Goal: Task Accomplishment & Management: Manage account settings

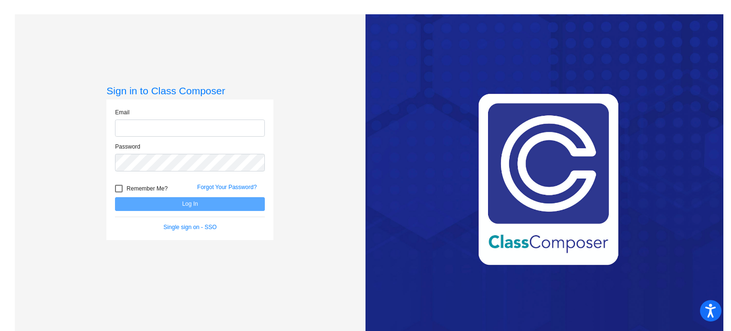
type input "[EMAIL_ADDRESS][DOMAIN_NAME]"
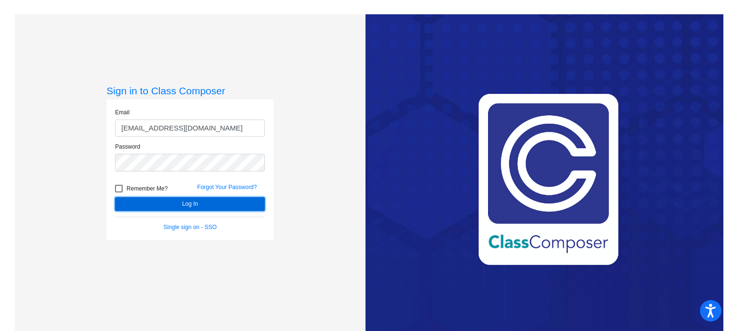
click at [151, 209] on button "Log In" at bounding box center [190, 204] width 150 height 14
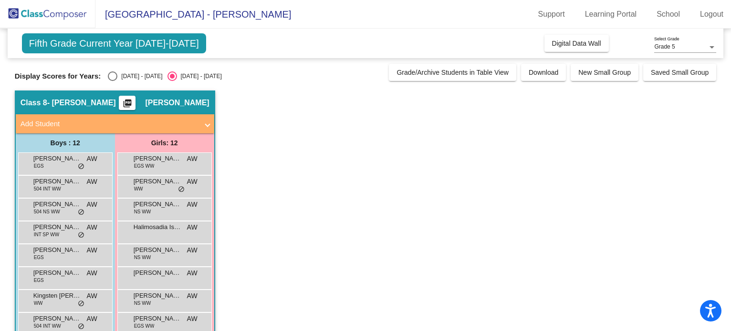
click at [117, 72] on div "Select an option" at bounding box center [113, 77] width 10 height 10
click at [113, 81] on input "[DATE] - [DATE]" at bounding box center [112, 81] width 0 height 0
radio input "true"
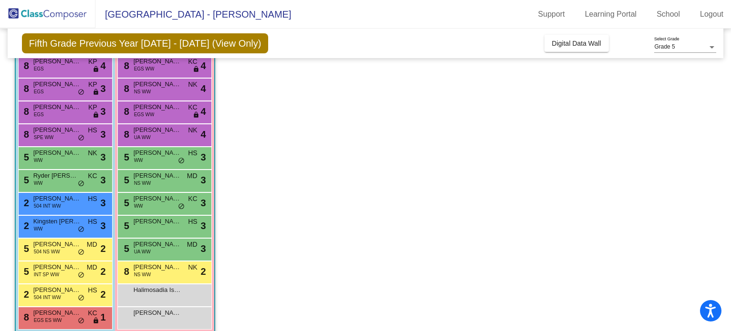
scroll to position [97, 0]
click at [52, 327] on div "8 [PERSON_NAME] EGS ES WW KC lock do_not_disturb_alt 1" at bounding box center [65, 318] width 94 height 23
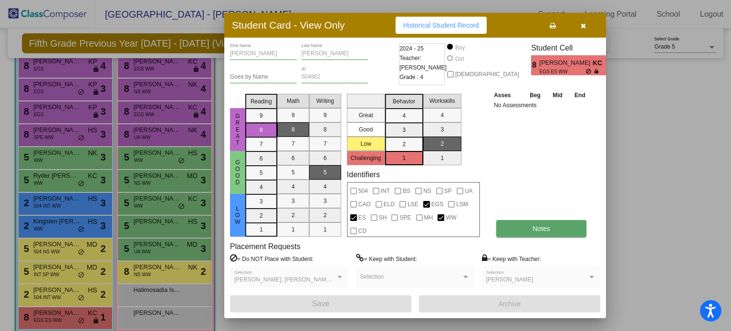
click at [543, 224] on button "Notes" at bounding box center [541, 228] width 90 height 17
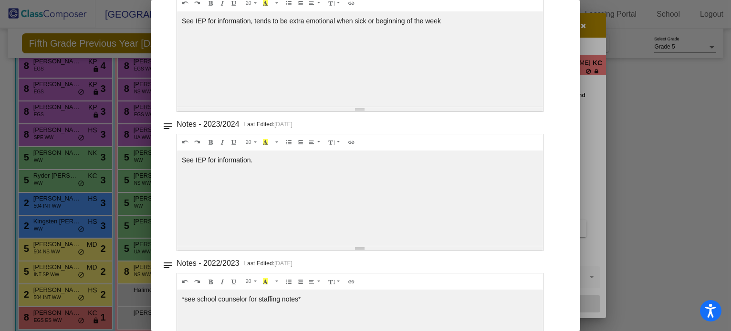
scroll to position [0, 0]
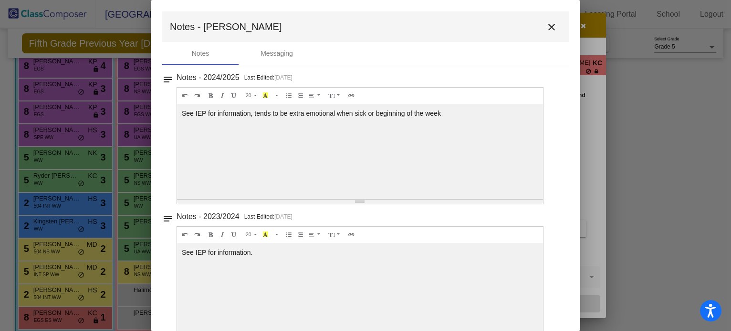
click at [549, 34] on button "close" at bounding box center [551, 26] width 19 height 19
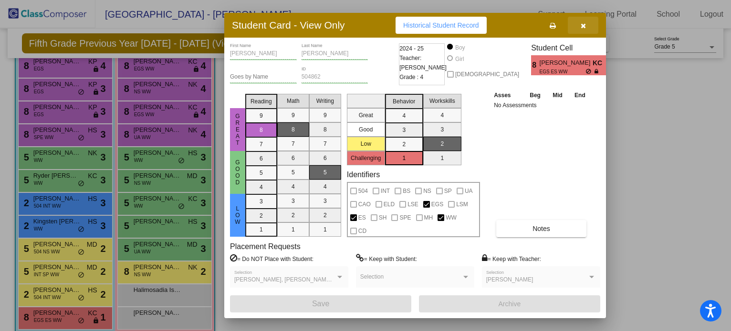
click at [588, 21] on button "button" at bounding box center [583, 25] width 31 height 17
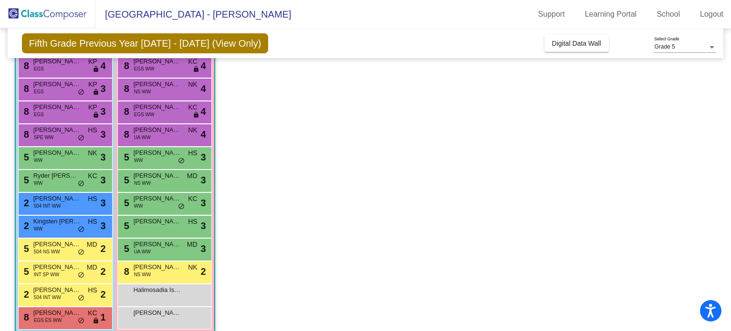
click at [588, 21] on link "Learning Portal" at bounding box center [610, 14] width 67 height 15
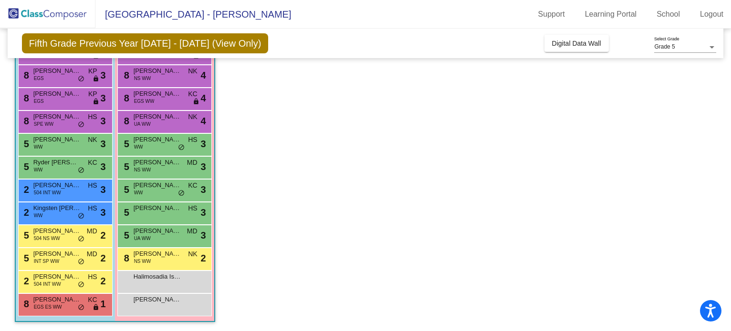
click at [503, 135] on app-classroom "Class 8 - [PERSON_NAME] picture_as_pdf [PERSON_NAME] Add Student First Name Las…" at bounding box center [366, 156] width 702 height 352
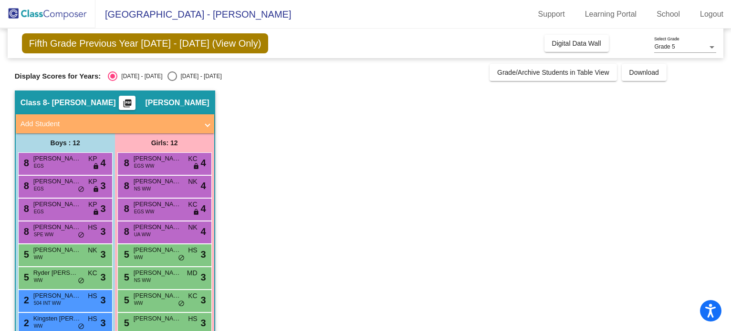
click at [155, 75] on mat-radio-group "[DATE] - [DATE] [DATE] - [DATE]" at bounding box center [165, 77] width 114 height 10
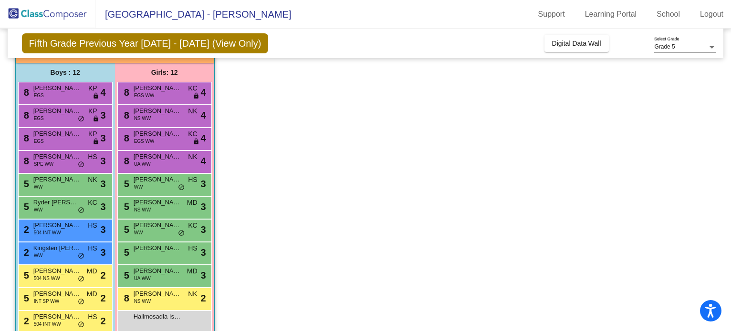
scroll to position [70, 0]
click at [175, 112] on span "[PERSON_NAME]" at bounding box center [158, 112] width 48 height 10
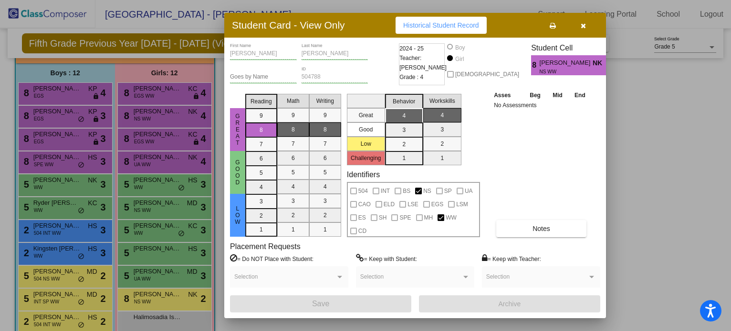
click at [586, 21] on button "button" at bounding box center [583, 25] width 31 height 17
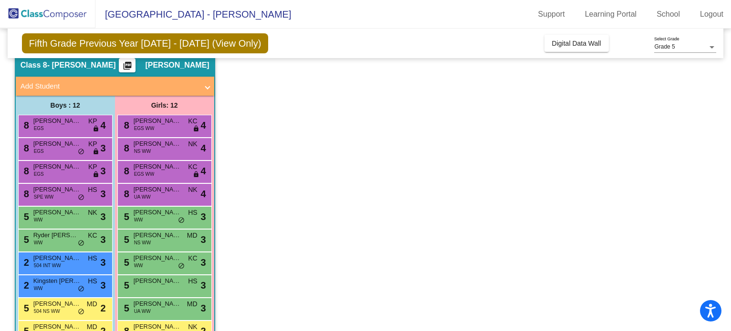
scroll to position [0, 0]
